Goal: Information Seeking & Learning: Learn about a topic

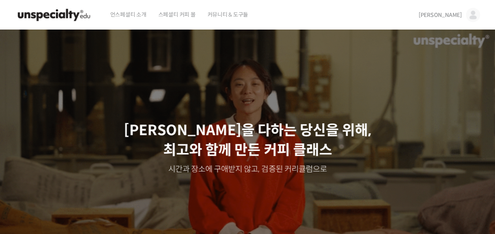
click at [471, 13] on img at bounding box center [473, 15] width 14 height 14
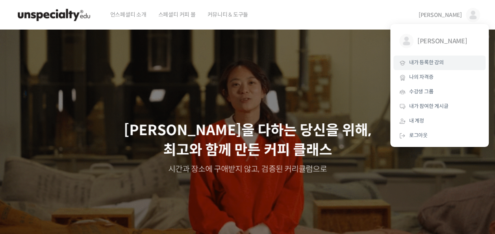
click at [459, 59] on link "내가 등록한 강의" at bounding box center [440, 63] width 92 height 15
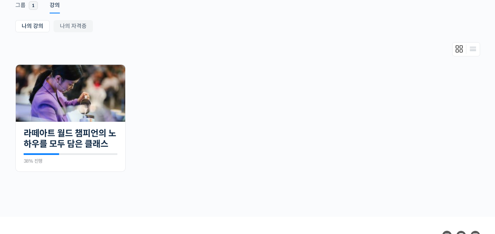
scroll to position [149, 0]
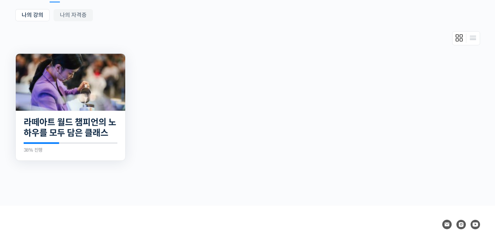
click at [82, 88] on img at bounding box center [71, 82] width 110 height 57
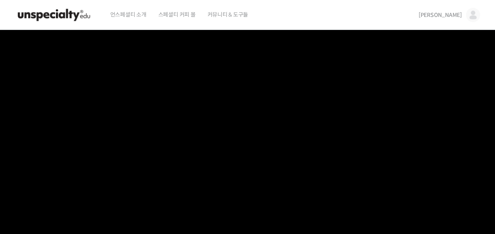
click at [335, 94] on video at bounding box center [247, 166] width 465 height 272
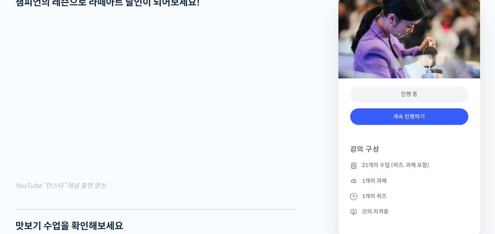
scroll to position [729, 0]
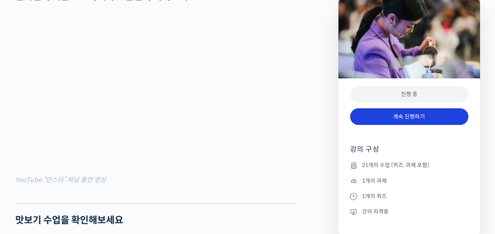
click at [433, 113] on link "계속 진행하기" at bounding box center [409, 116] width 118 height 17
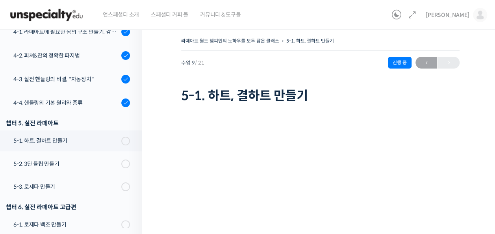
scroll to position [201, 0]
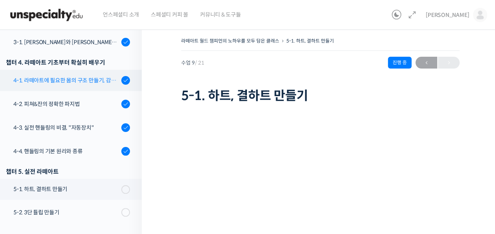
click at [90, 80] on div "4-1. 라떼아트에 필요한 몸의 구조 만들기, 감독관 & 관찰자가 되는 법" at bounding box center [66, 80] width 106 height 9
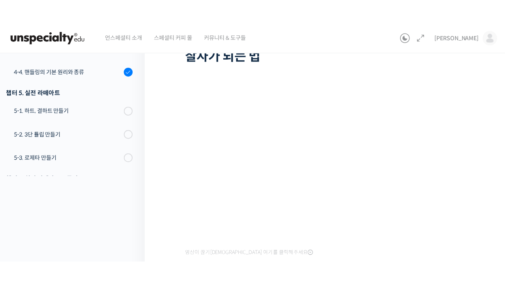
scroll to position [78, 0]
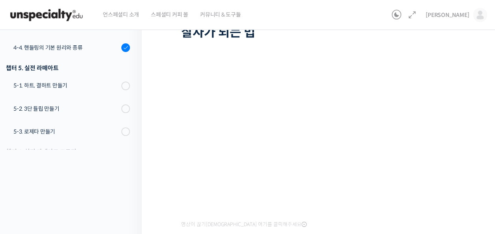
click at [341, 221] on div "영상이 끊기[DEMOGRAPHIC_DATA] 여기를 클릭해주세요" at bounding box center [320, 144] width 279 height 172
